Goal: Task Accomplishment & Management: Manage account settings

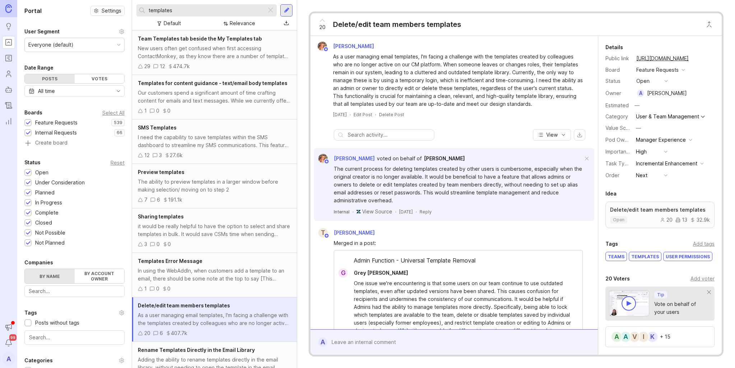
click at [651, 83] on button "open" at bounding box center [652, 80] width 36 height 9
click at [643, 122] on div "planned" at bounding box center [649, 120] width 23 height 6
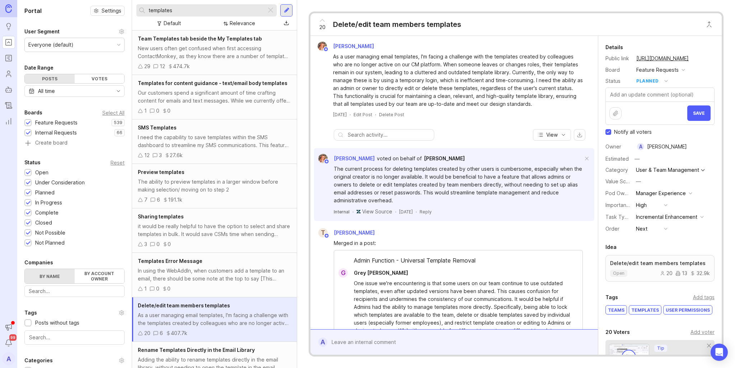
click at [693, 114] on span "Save" at bounding box center [699, 113] width 12 height 5
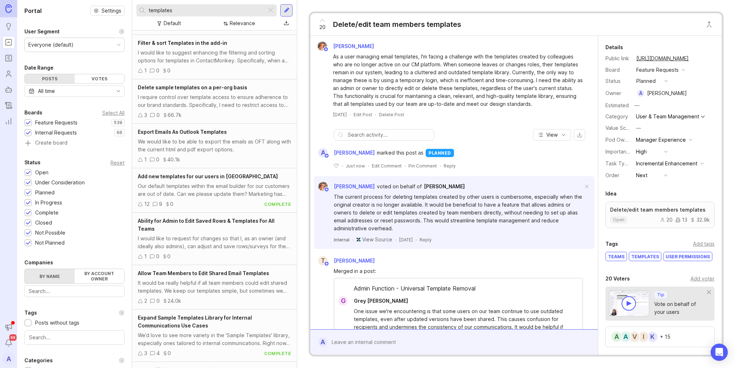
scroll to position [412, 0]
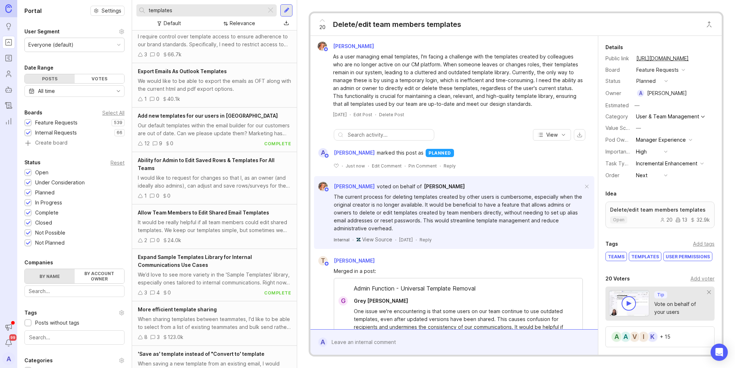
click at [233, 231] on div "It would be really helpful if all team members could edit shared templates. We …" at bounding box center [214, 227] width 153 height 16
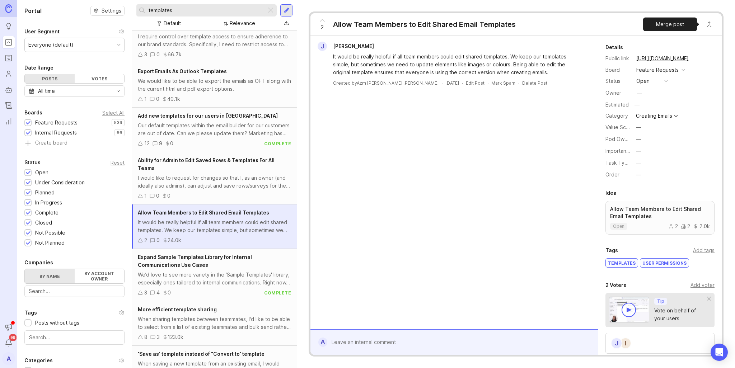
click at [709, 19] on button "Close button" at bounding box center [709, 24] width 14 height 14
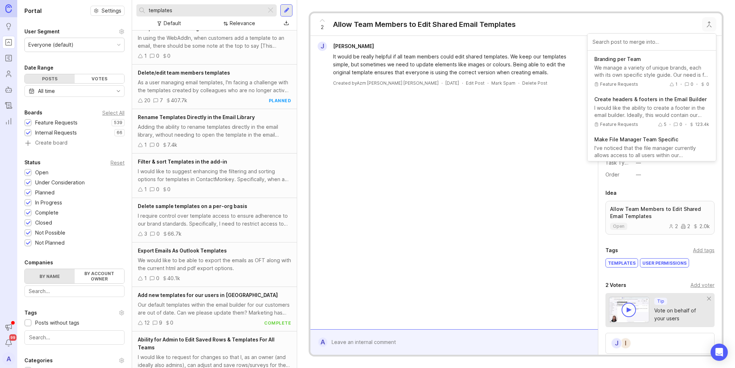
scroll to position [89, 0]
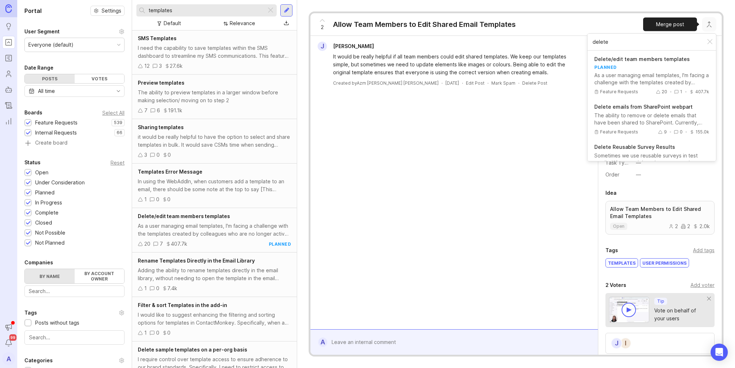
type input "delete"
click at [630, 69] on div "planned" at bounding box center [651, 67] width 115 height 6
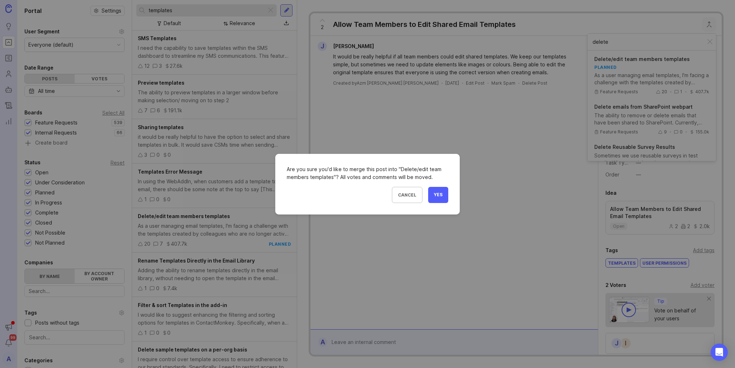
click at [442, 195] on span "Yes" at bounding box center [438, 195] width 9 height 6
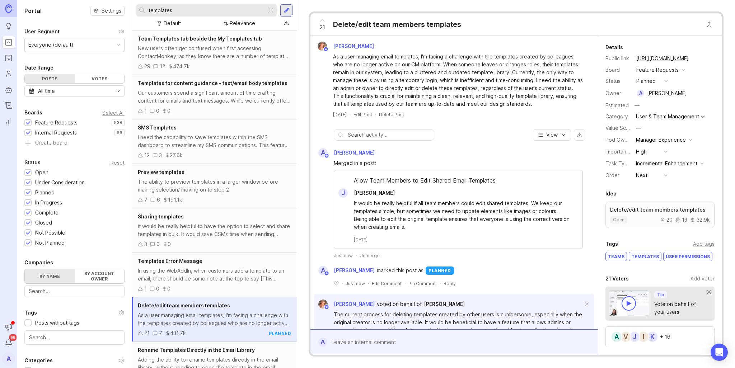
scroll to position [108, 0]
